Goal: Use online tool/utility: Utilize a website feature to perform a specific function

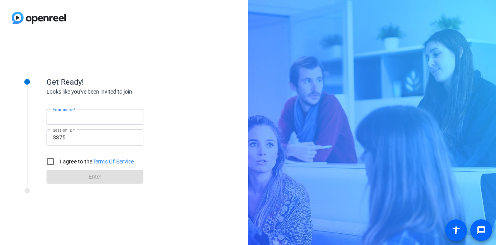
click at [88, 116] on input "Your name" at bounding box center [95, 116] width 85 height 9
type input "[PERSON_NAME]"
click at [48, 162] on input "I agree to the Terms Of Service" at bounding box center [51, 162] width 16 height 16
checkbox input "true"
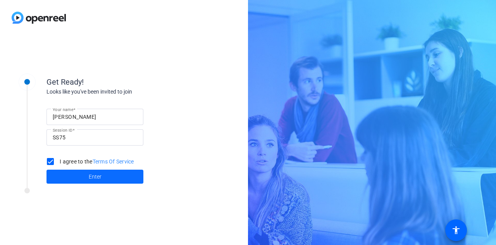
click at [105, 176] on span at bounding box center [95, 176] width 97 height 19
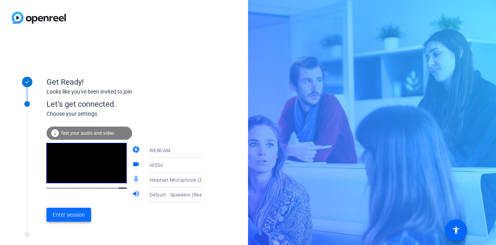
click at [66, 214] on span "Enter session" at bounding box center [69, 215] width 32 height 8
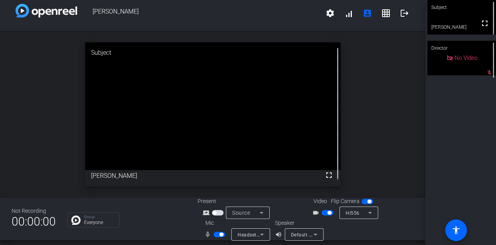
scroll to position [9, 0]
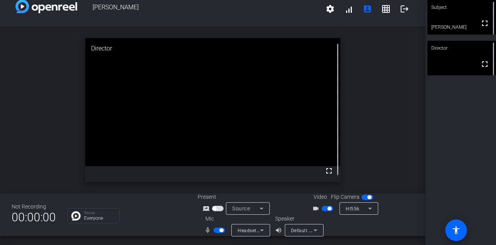
click at [373, 49] on div "open_in_new Director fullscreen" at bounding box center [213, 110] width 426 height 166
click at [263, 227] on icon at bounding box center [262, 229] width 9 height 9
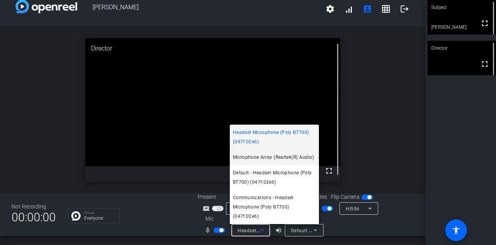
click at [262, 162] on span "Microphone Array (Realtek(R) Audio)" at bounding box center [273, 156] width 81 height 9
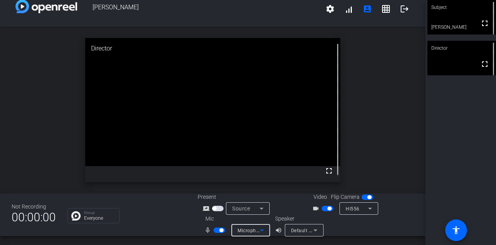
click at [312, 230] on icon at bounding box center [315, 229] width 9 height 9
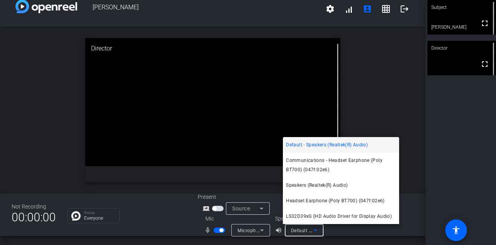
click at [345, 230] on div at bounding box center [248, 122] width 496 height 245
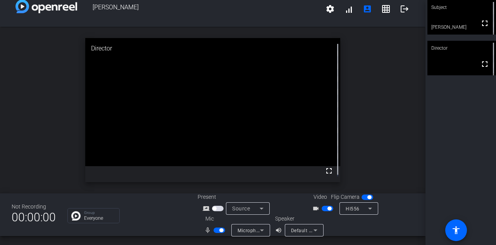
click at [260, 230] on icon at bounding box center [262, 230] width 4 height 2
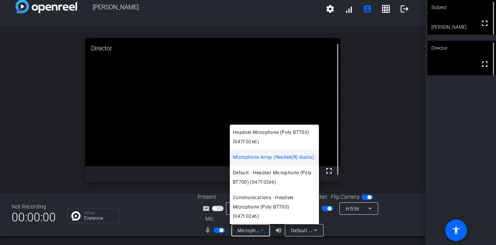
click at [357, 231] on div at bounding box center [248, 122] width 496 height 245
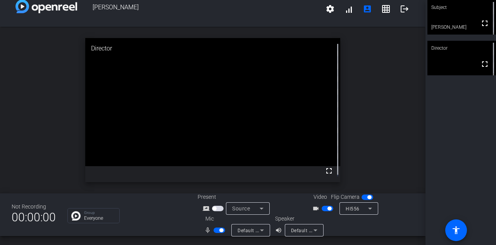
click at [262, 230] on icon at bounding box center [262, 229] width 9 height 9
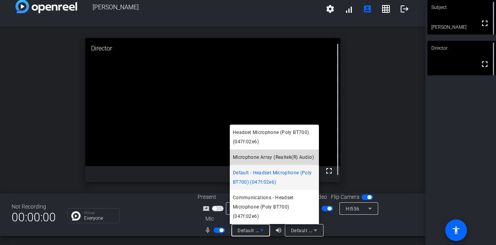
click at [266, 162] on span "Microphone Array (Realtek(R) Audio)" at bounding box center [273, 156] width 81 height 9
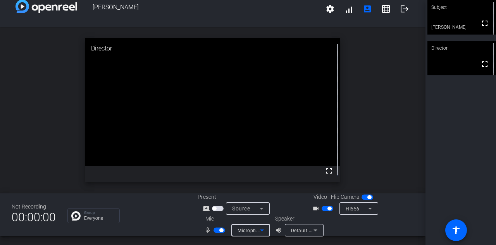
click at [253, 229] on span "Microphone Array (Realtek(R) Audio)" at bounding box center [279, 230] width 83 height 6
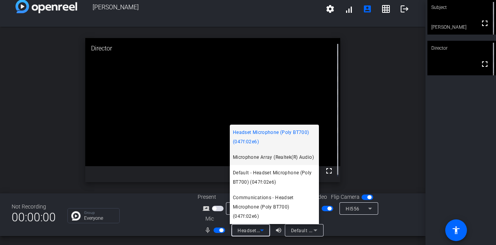
click at [263, 162] on span "Microphone Array (Realtek(R) Audio)" at bounding box center [273, 156] width 81 height 9
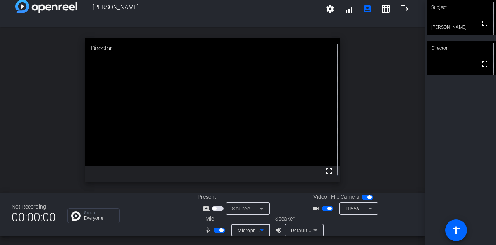
click at [316, 228] on icon at bounding box center [315, 229] width 9 height 9
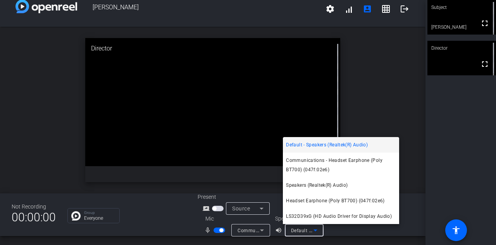
click at [330, 11] on div at bounding box center [248, 122] width 496 height 245
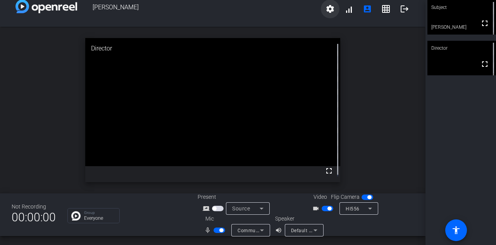
click at [326, 8] on mat-icon "settings" at bounding box center [330, 8] width 9 height 9
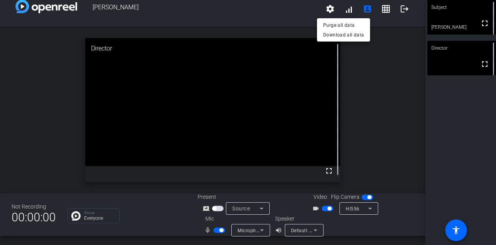
click at [259, 234] on div at bounding box center [248, 122] width 496 height 245
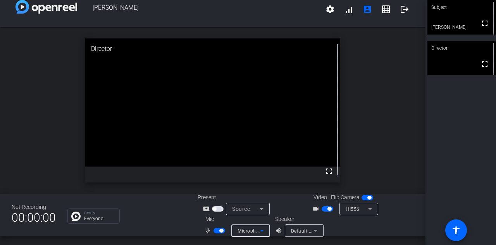
click at [261, 230] on icon at bounding box center [262, 231] width 4 height 2
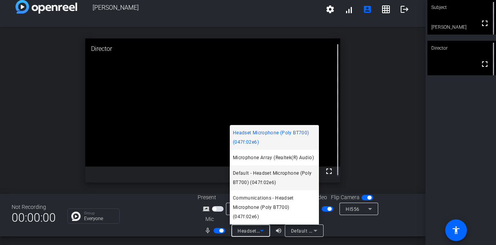
click at [272, 187] on span "Default - Headset Microphone (Poly BT700) (047f:02e6)" at bounding box center [274, 177] width 83 height 19
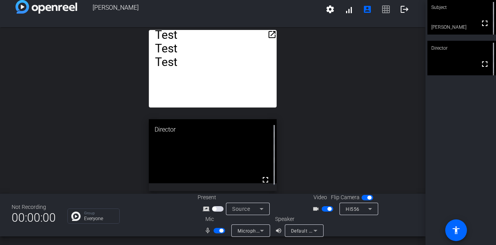
click at [269, 38] on mat-icon "open_in_new" at bounding box center [272, 34] width 9 height 9
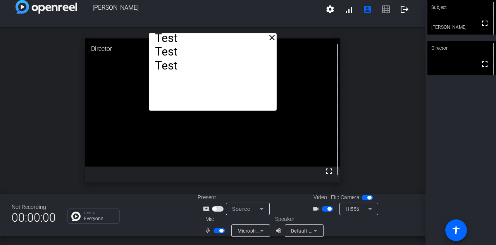
click at [190, 45] on p "Test" at bounding box center [212, 38] width 115 height 14
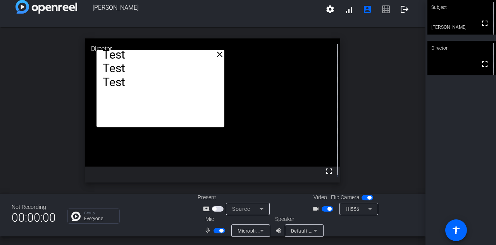
drag, startPoint x: 190, startPoint y: 71, endPoint x: 128, endPoint y: 76, distance: 63.1
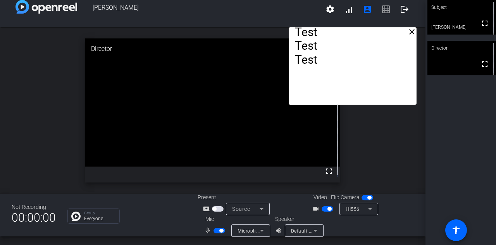
drag, startPoint x: 164, startPoint y: 64, endPoint x: 366, endPoint y: 50, distance: 203.3
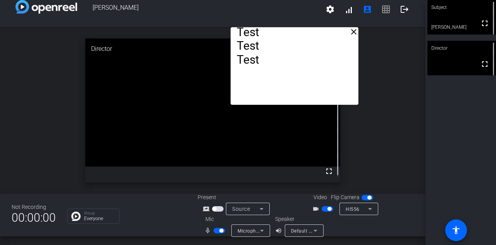
drag, startPoint x: 350, startPoint y: 57, endPoint x: 289, endPoint y: 49, distance: 61.3
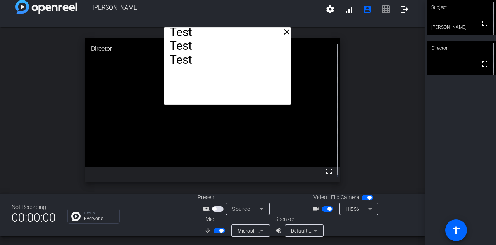
drag, startPoint x: 289, startPoint y: 49, endPoint x: 225, endPoint y: 21, distance: 70.3
click at [225, 21] on div "[PERSON_NAME] settings signal_cellular_alt account_box grid_on logout close Tes…" at bounding box center [213, 122] width 426 height 245
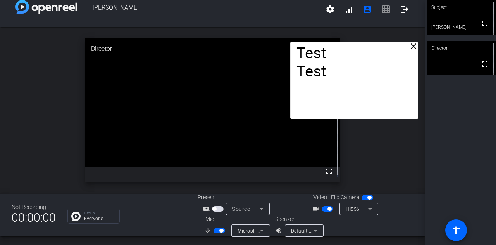
drag, startPoint x: 248, startPoint y: 63, endPoint x: 369, endPoint y: 73, distance: 121.8
click at [369, 73] on p "Test" at bounding box center [354, 71] width 115 height 18
